Goal: Check status: Check status

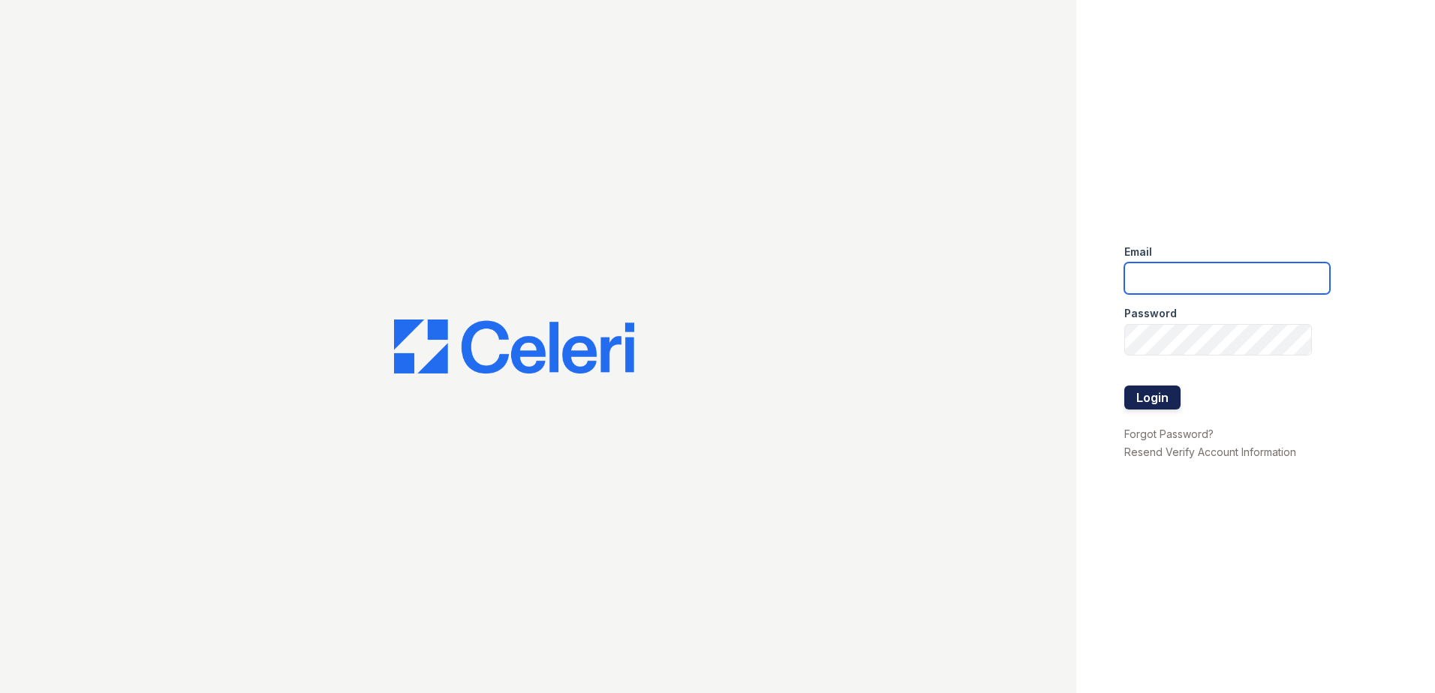
type input "[EMAIL_ADDRESS][DOMAIN_NAME]"
click at [1144, 401] on button "Login" at bounding box center [1152, 398] width 56 height 24
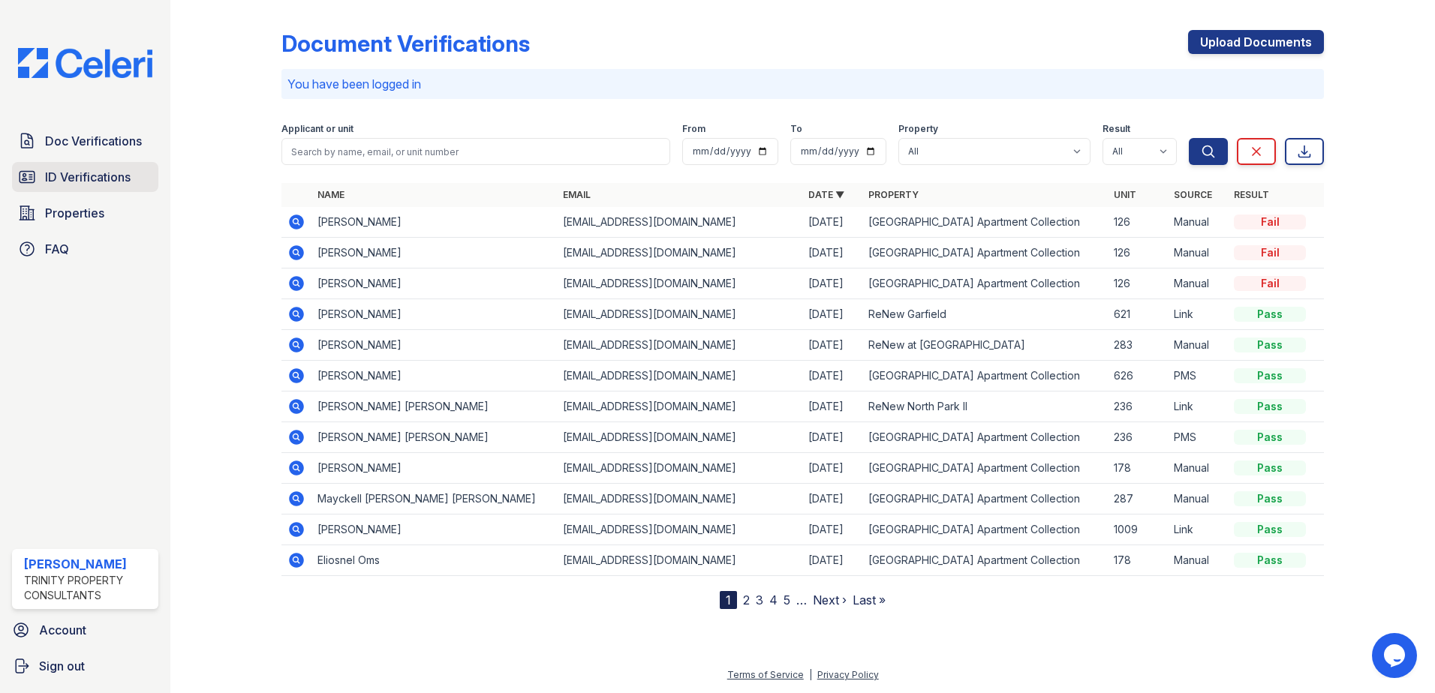
click at [95, 174] on span "ID Verifications" at bounding box center [88, 177] width 86 height 18
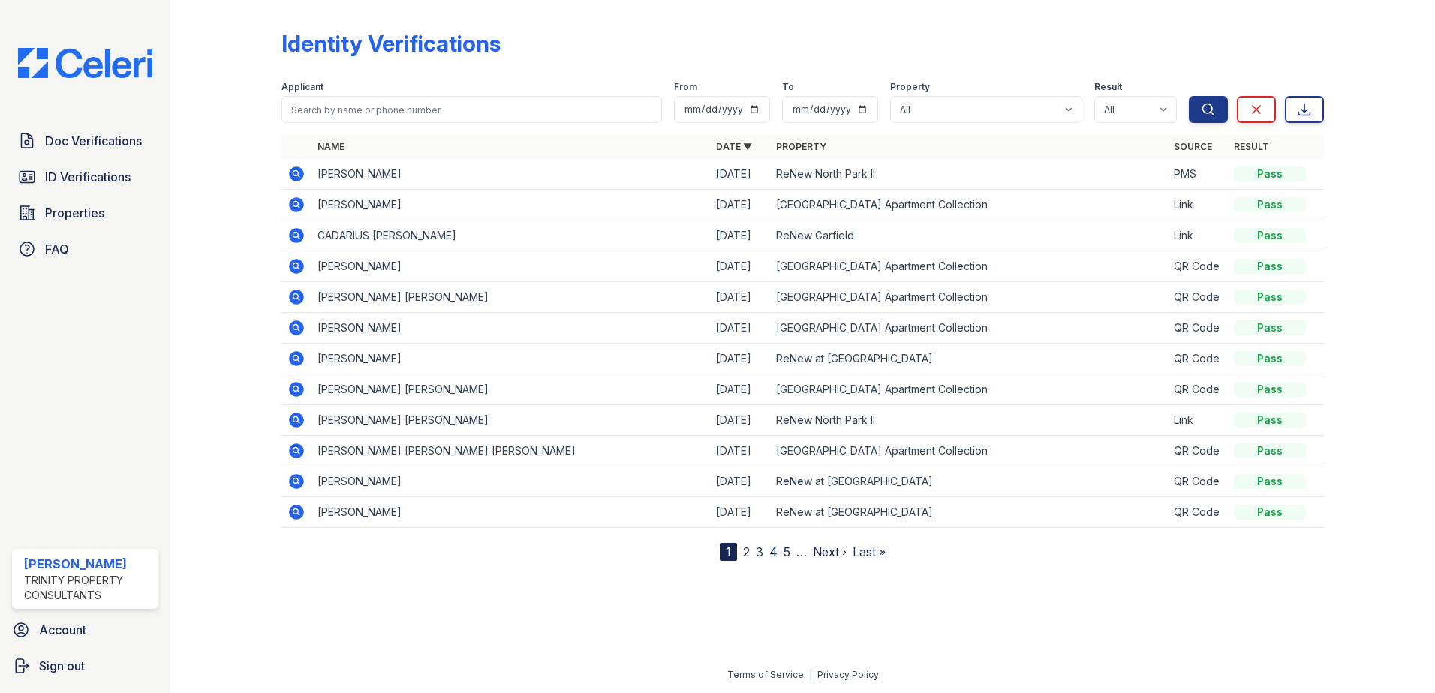
click at [298, 174] on icon at bounding box center [296, 174] width 18 height 18
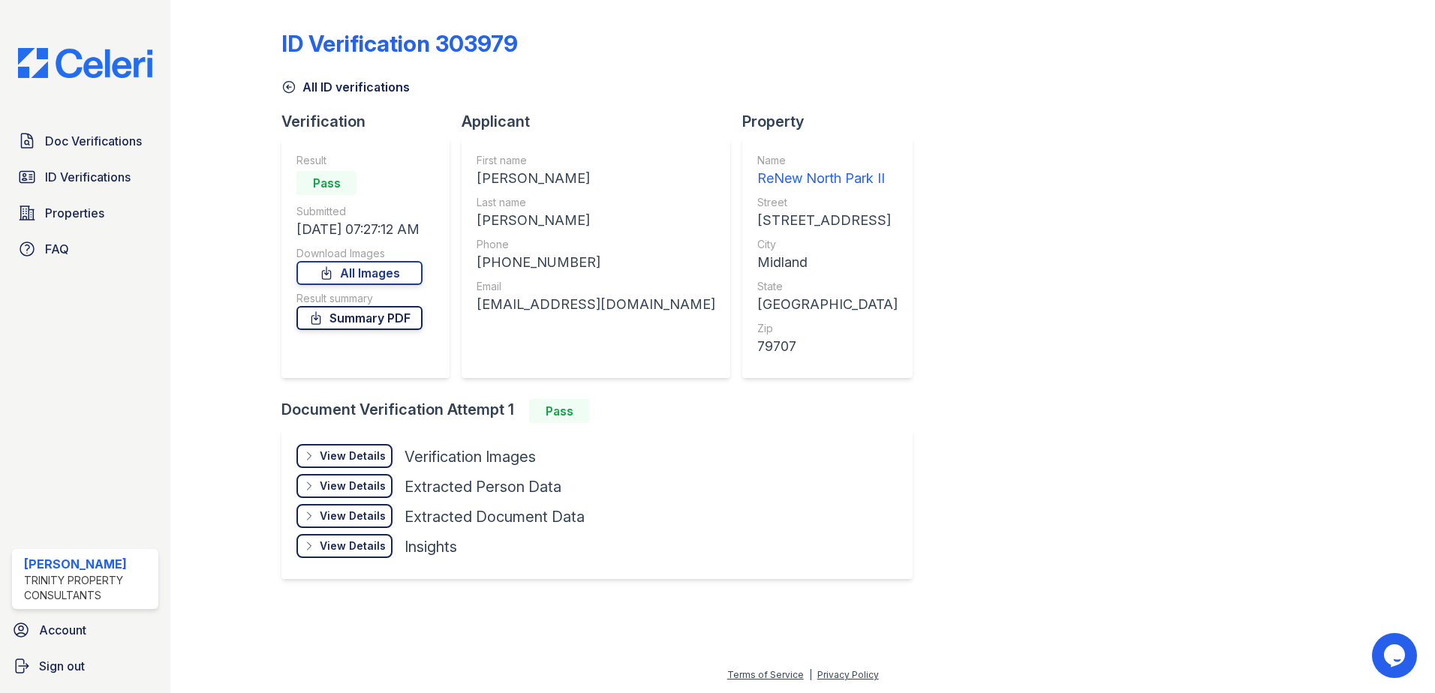
click at [370, 316] on link "Summary PDF" at bounding box center [359, 318] width 126 height 24
drag, startPoint x: 1317, startPoint y: 189, endPoint x: 1125, endPoint y: 190, distance: 192.8
click at [1317, 189] on div "ID Verification 303979 All ID verifications Verification Result Pass Submitted …" at bounding box center [802, 303] width 1042 height 594
click at [57, 141] on span "Doc Verifications" at bounding box center [93, 141] width 97 height 18
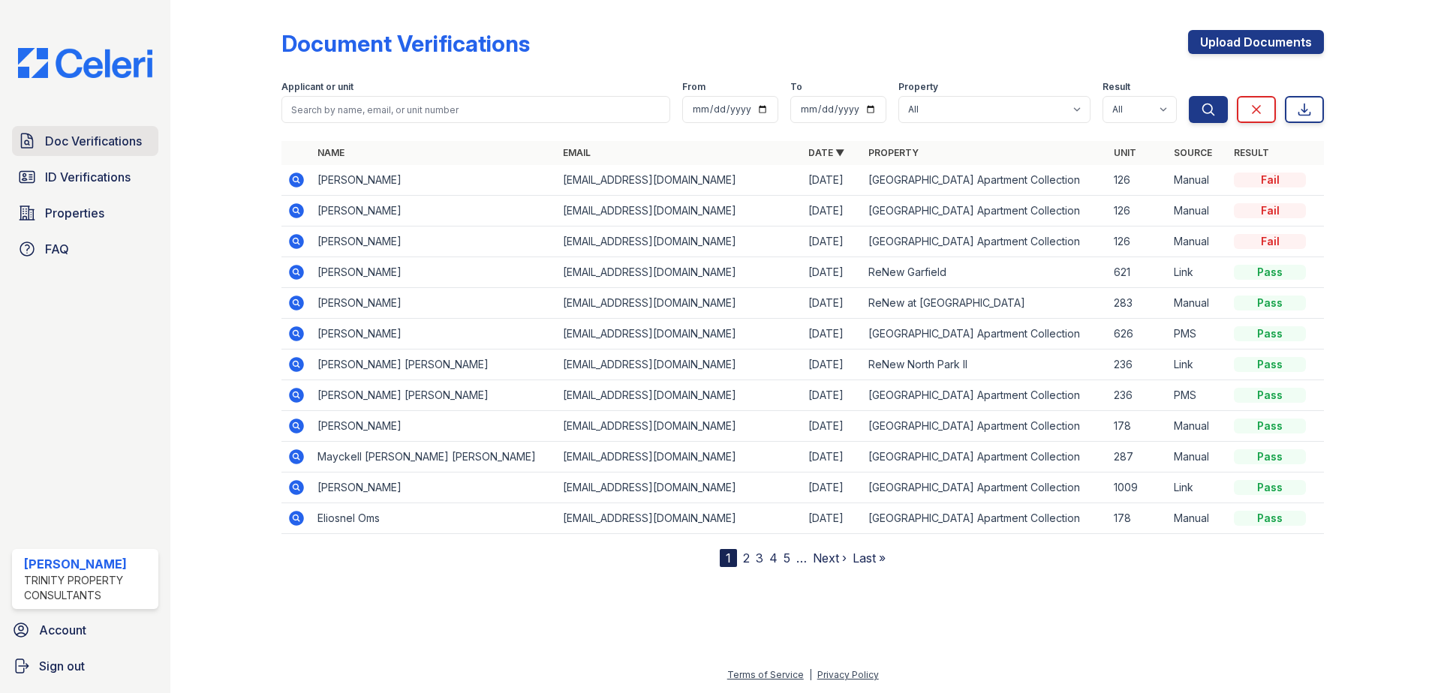
click at [74, 143] on span "Doc Verifications" at bounding box center [93, 141] width 97 height 18
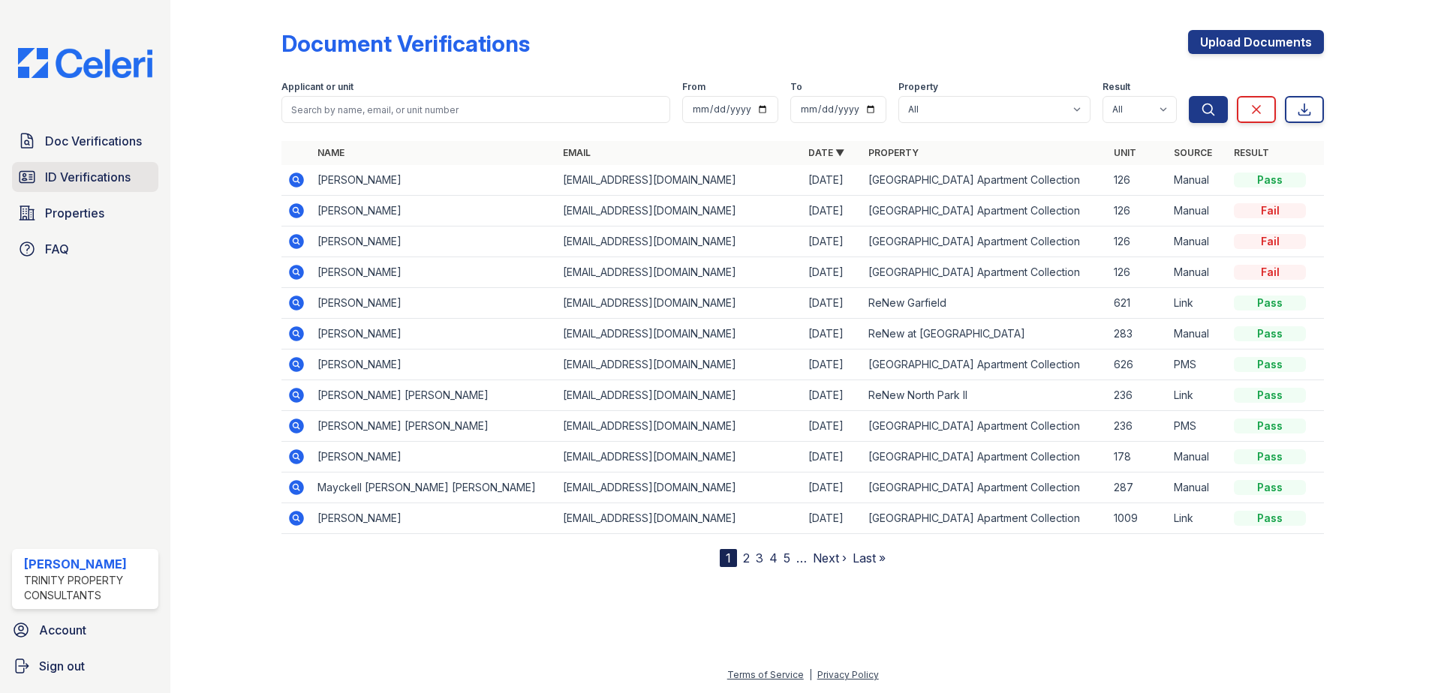
click at [83, 170] on span "ID Verifications" at bounding box center [88, 177] width 86 height 18
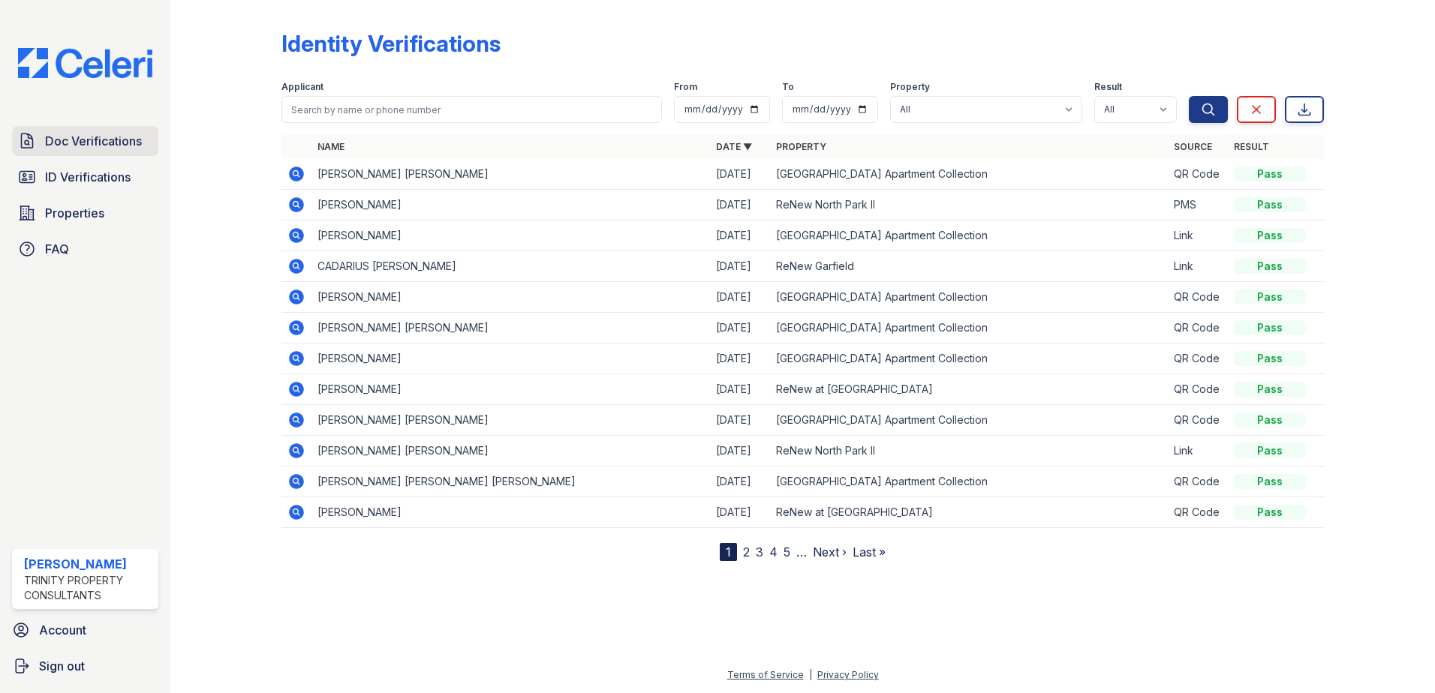
click at [85, 151] on link "Doc Verifications" at bounding box center [85, 141] width 146 height 30
